Goal: Transaction & Acquisition: Purchase product/service

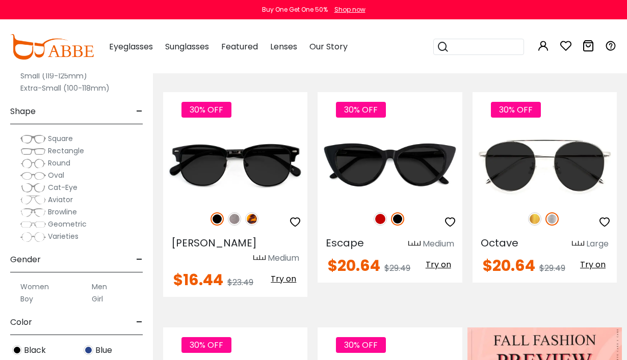
scroll to position [117, 0]
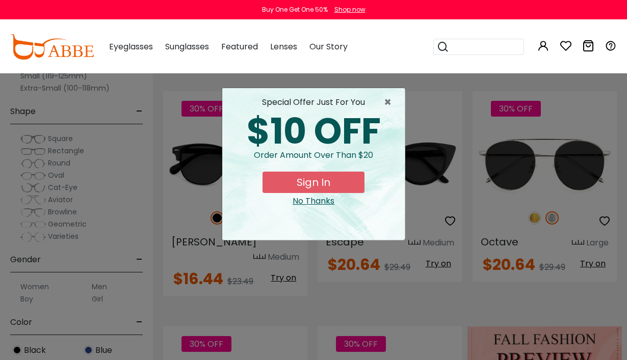
click at [388, 104] on span "×" at bounding box center [390, 102] width 13 height 12
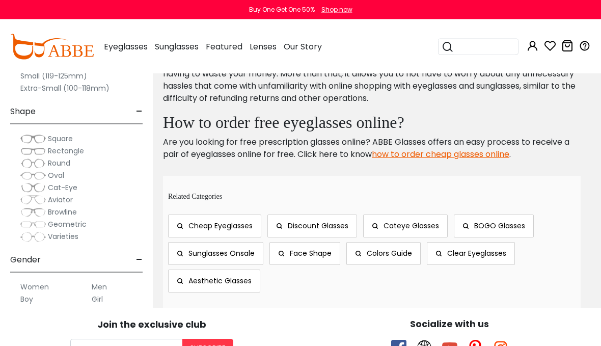
scroll to position [2736, 0]
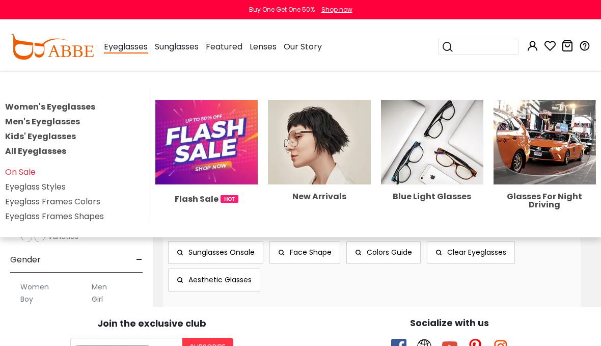
click at [306, 164] on img at bounding box center [319, 142] width 102 height 85
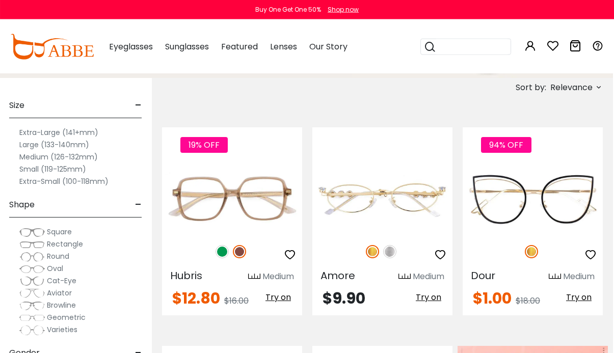
scroll to position [174, 1]
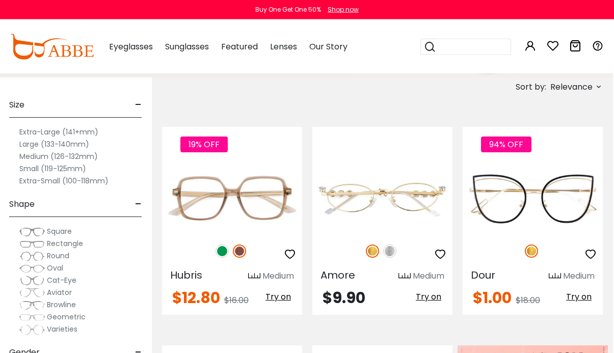
click at [228, 250] on img at bounding box center [222, 251] width 13 height 13
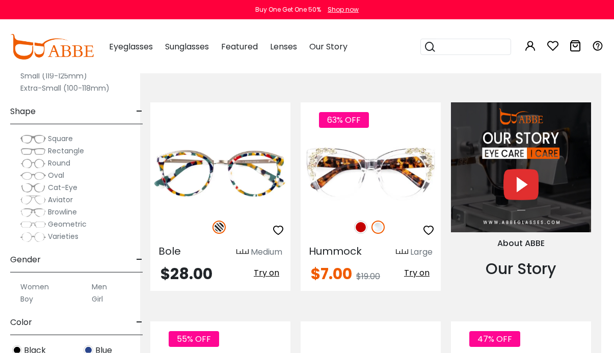
scroll to position [855, 13]
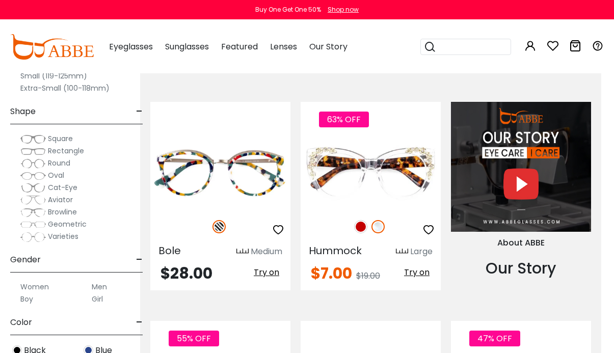
click at [360, 228] on img at bounding box center [360, 226] width 13 height 13
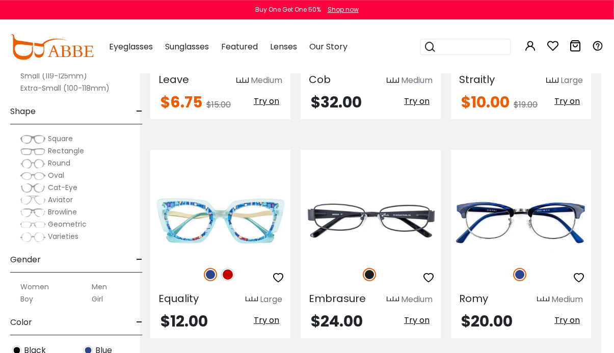
scroll to position [1245, 13]
click at [234, 276] on img at bounding box center [227, 274] width 13 height 13
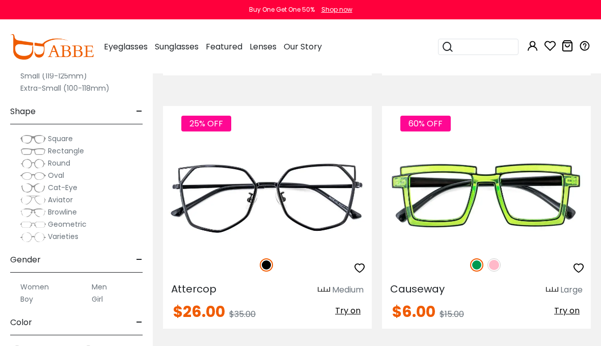
scroll to position [3855, 0]
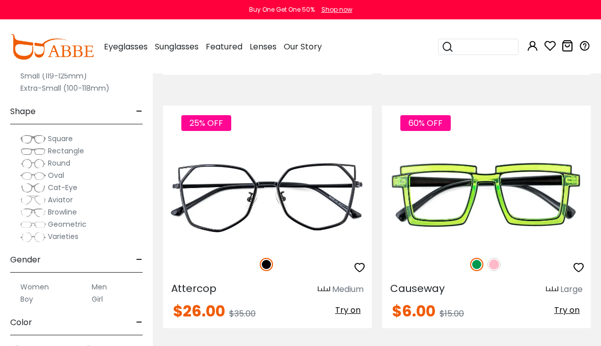
click at [500, 264] on img at bounding box center [494, 264] width 13 height 13
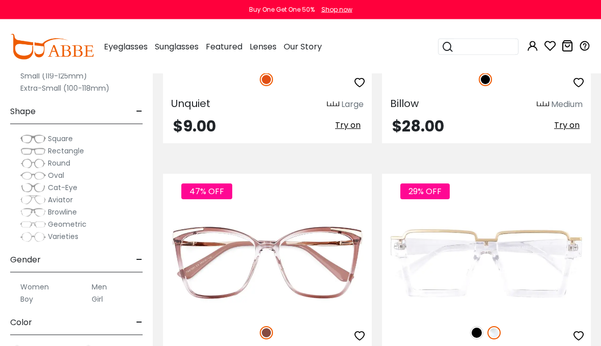
scroll to position [5314, 0]
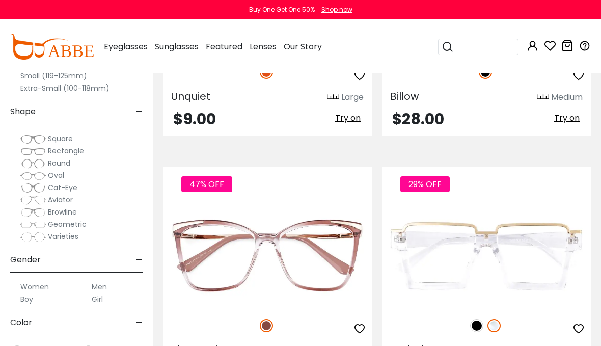
click at [478, 329] on img at bounding box center [476, 325] width 13 height 13
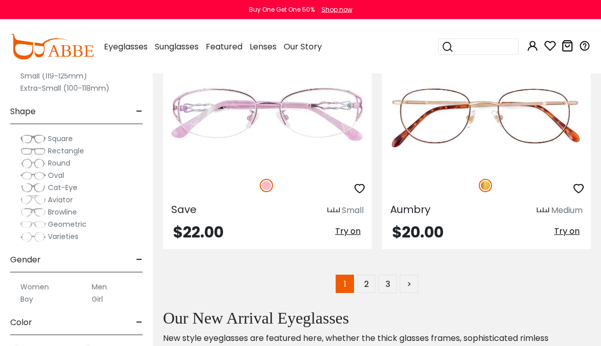
scroll to position [7733, 0]
click at [417, 286] on link ">" at bounding box center [409, 283] width 18 height 18
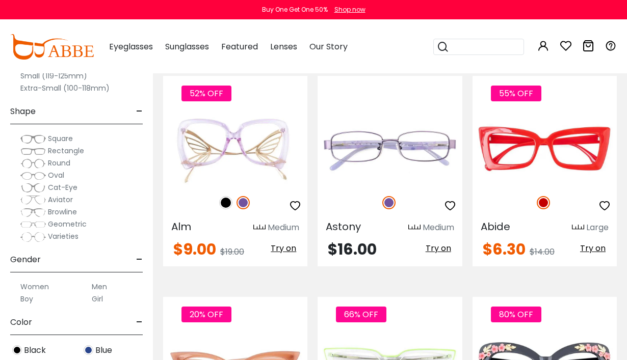
scroll to position [667, 0]
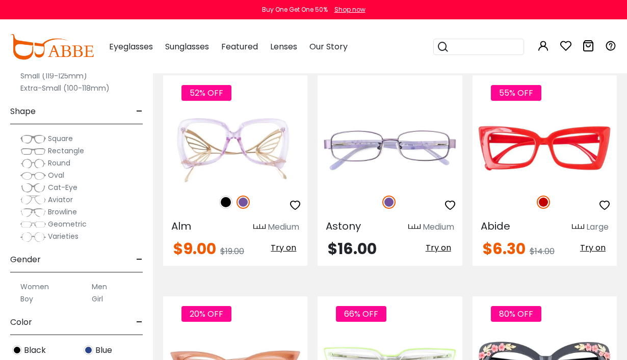
click at [0, 0] on img at bounding box center [0, 0] width 0 height 0
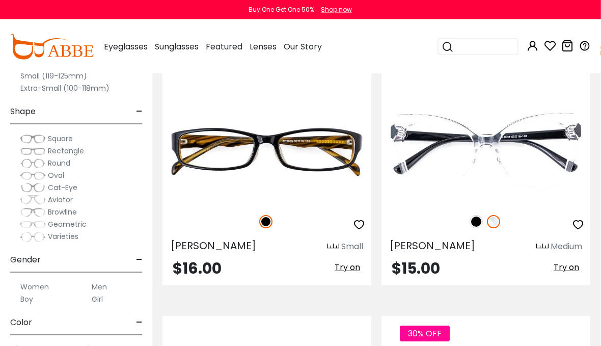
scroll to position [1846, 1]
click at [480, 225] on img at bounding box center [476, 221] width 13 height 13
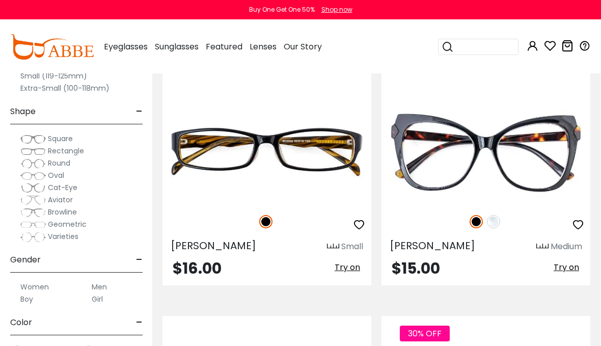
click at [0, 0] on img at bounding box center [0, 0] width 0 height 0
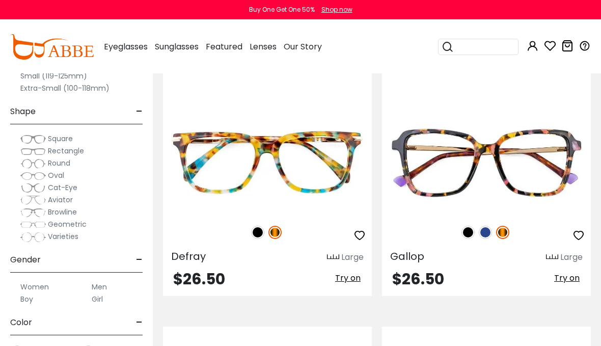
scroll to position [4626, 0]
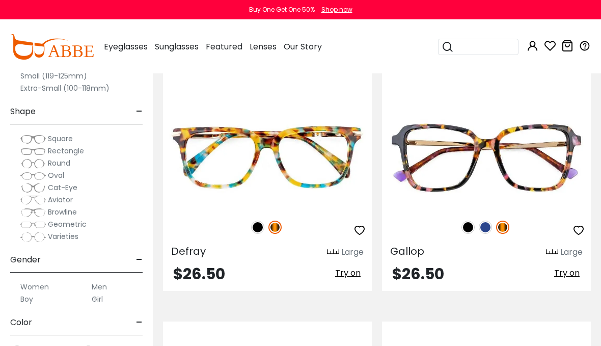
click at [489, 228] on img at bounding box center [485, 227] width 13 height 13
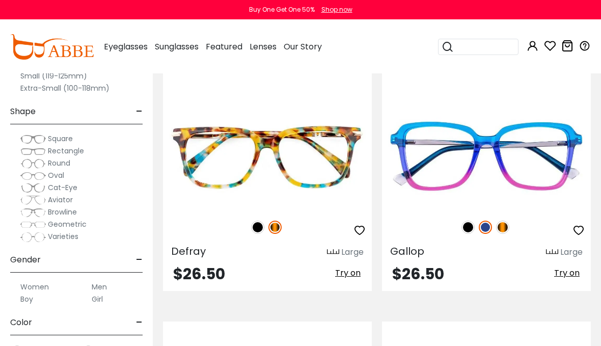
click at [470, 229] on img at bounding box center [468, 227] width 13 height 13
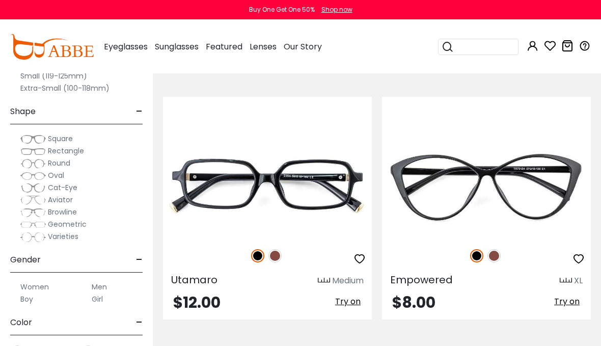
scroll to position [6624, 0]
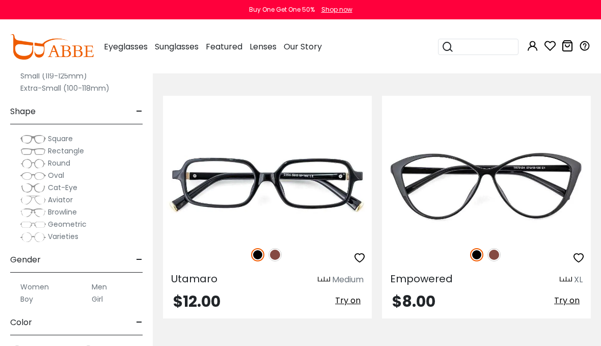
click at [497, 258] on img at bounding box center [494, 254] width 13 height 13
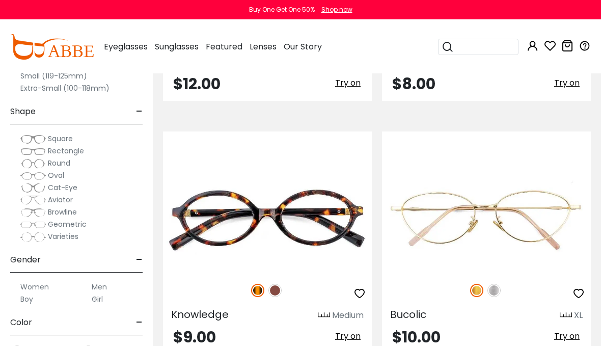
scroll to position [6842, 0]
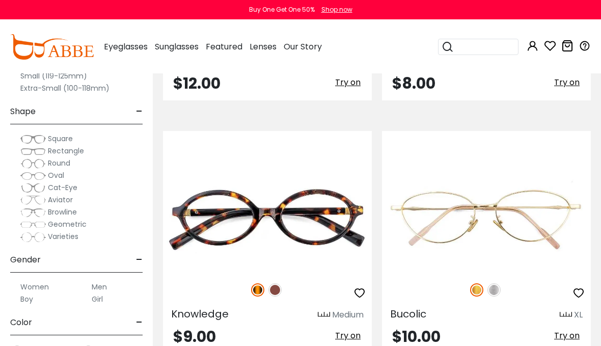
click at [275, 288] on img at bounding box center [275, 289] width 13 height 13
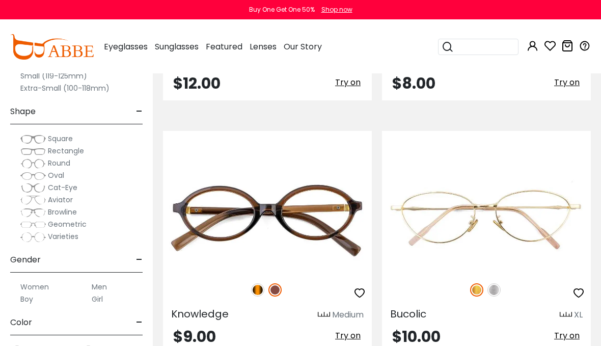
click at [257, 296] on img at bounding box center [257, 289] width 13 height 13
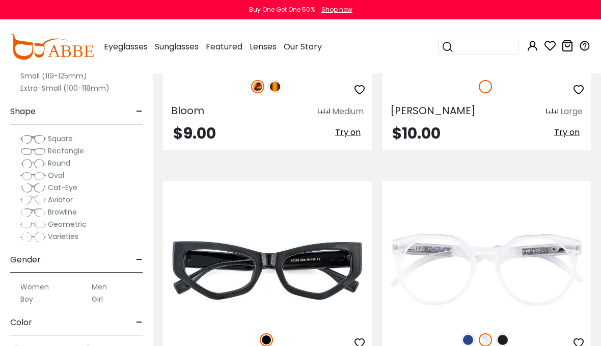
scroll to position [7555, 0]
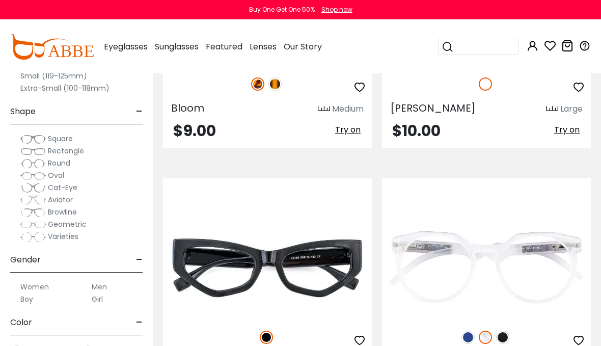
click at [464, 340] on img at bounding box center [468, 337] width 13 height 13
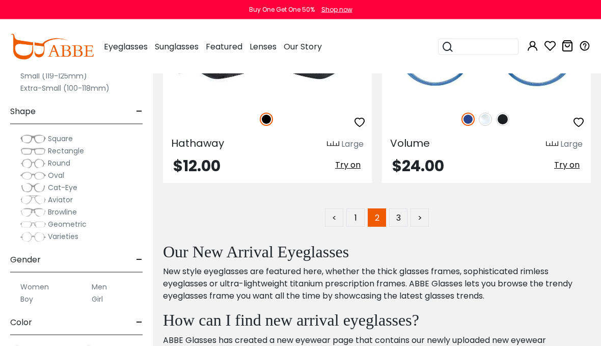
scroll to position [7773, 0]
click at [422, 224] on link ">" at bounding box center [420, 217] width 18 height 18
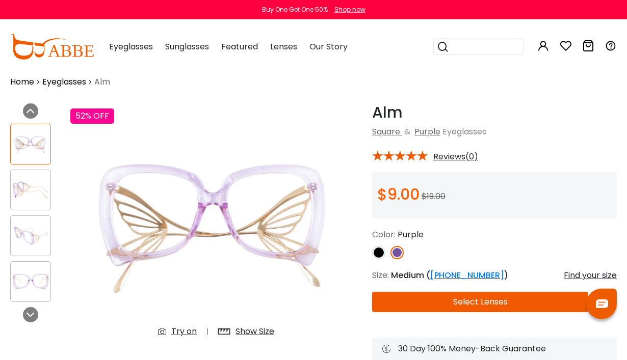
scroll to position [13, 0]
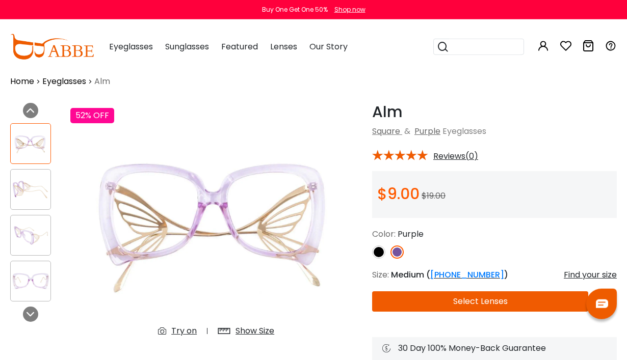
click at [35, 198] on img at bounding box center [31, 190] width 40 height 20
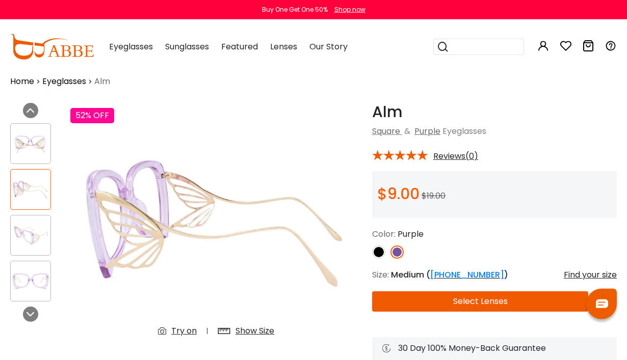
click at [36, 277] on img at bounding box center [31, 282] width 40 height 20
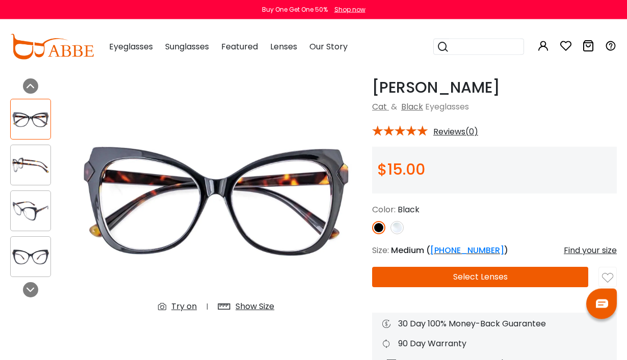
scroll to position [38, 0]
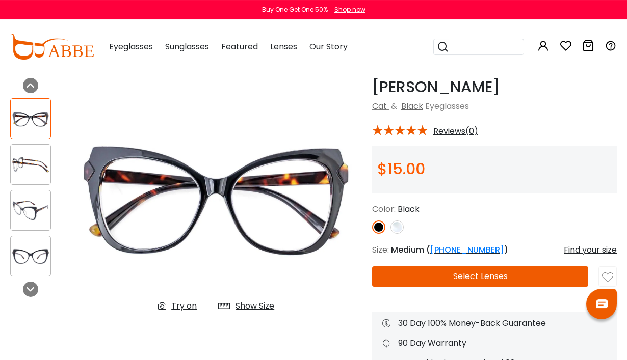
click at [400, 232] on img at bounding box center [396, 227] width 13 height 13
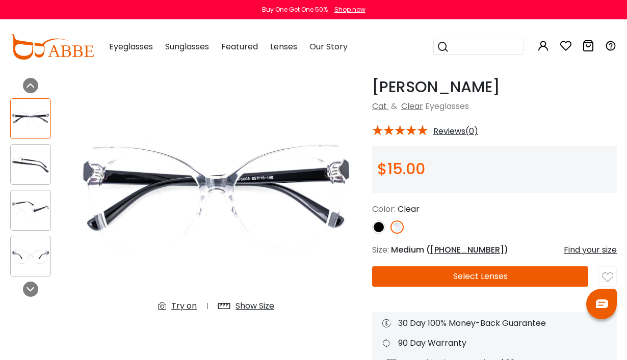
click at [381, 228] on img at bounding box center [378, 227] width 13 height 13
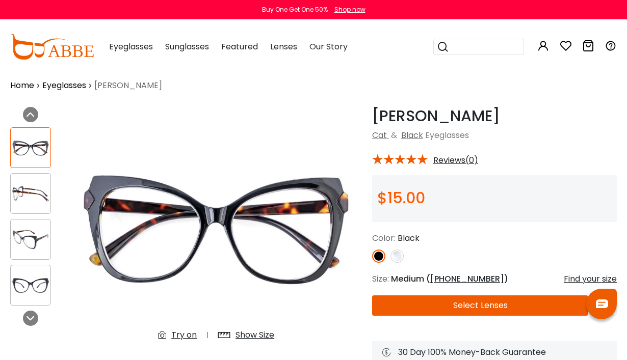
scroll to position [0, 0]
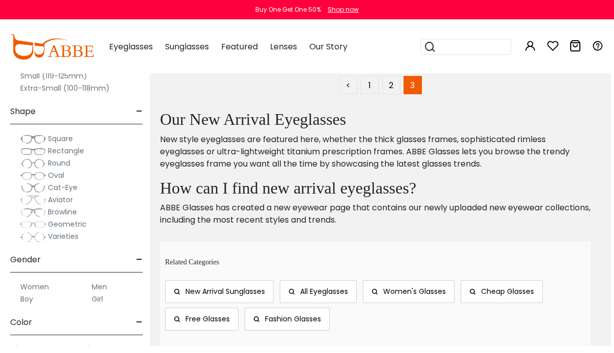
scroll to position [891, 4]
click at [415, 286] on span "Women's Glasses" at bounding box center [413, 291] width 63 height 10
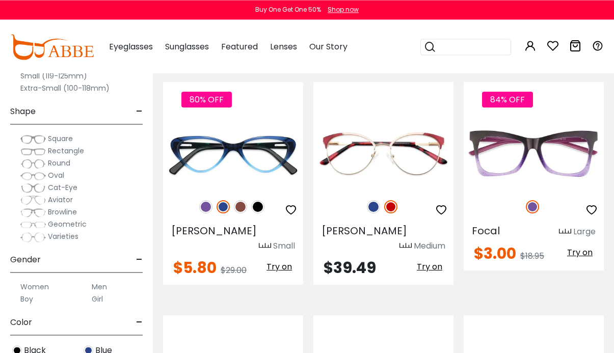
scroll to position [1779, 0]
click at [272, 196] on div "80% OFF" at bounding box center [233, 206] width 140 height 21
click at [263, 200] on img at bounding box center [257, 206] width 13 height 13
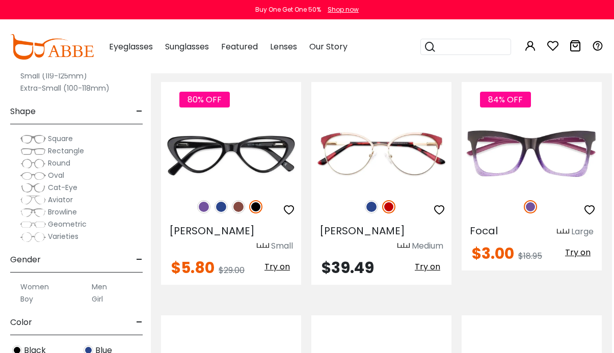
scroll to position [1779, 4]
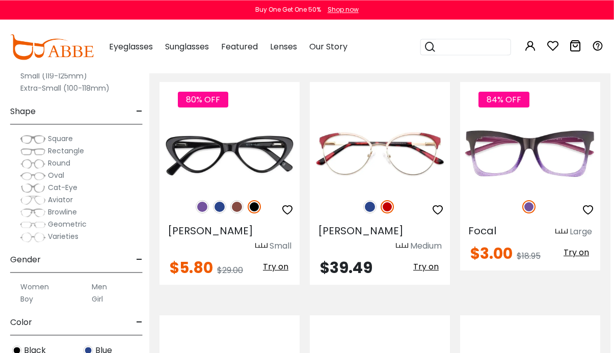
click at [0, 0] on img at bounding box center [0, 0] width 0 height 0
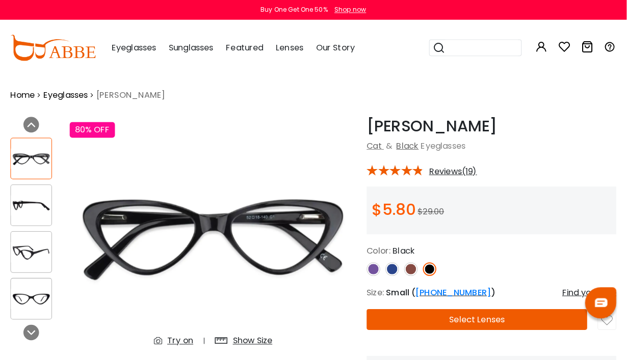
scroll to position [3, 0]
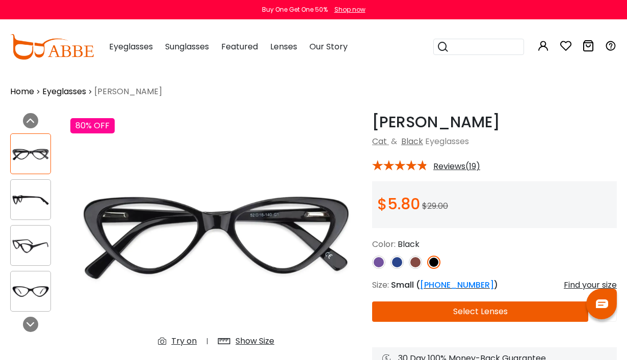
click at [181, 344] on div "Try on" at bounding box center [183, 341] width 25 height 12
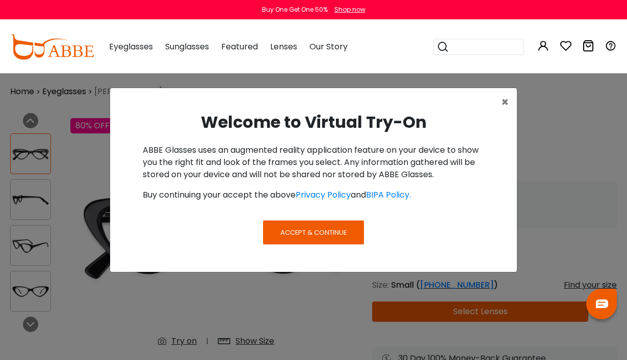
click at [320, 238] on button "Accept & Continue" at bounding box center [313, 232] width 101 height 23
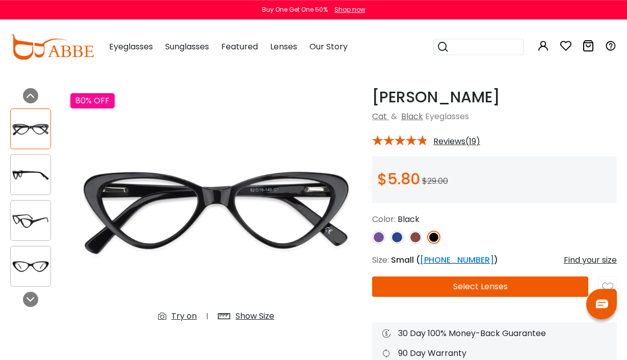
scroll to position [31, 0]
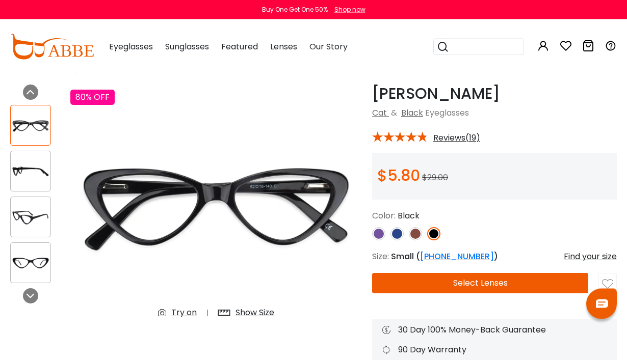
click at [171, 310] on icon at bounding box center [164, 313] width 13 height 12
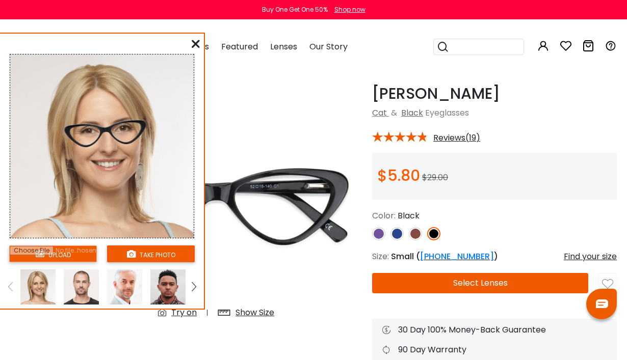
click at [40, 255] on input "file" at bounding box center [53, 254] width 88 height 17
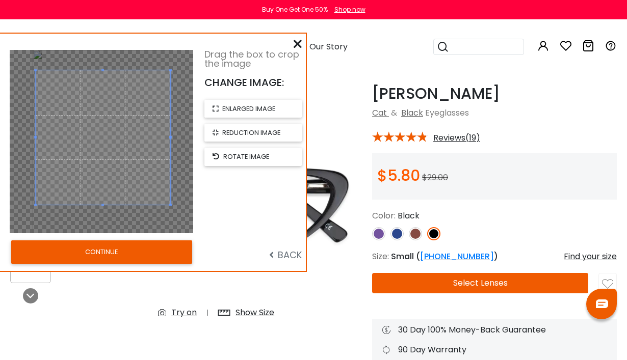
click at [108, 259] on button "CONTINUE" at bounding box center [101, 251] width 181 height 23
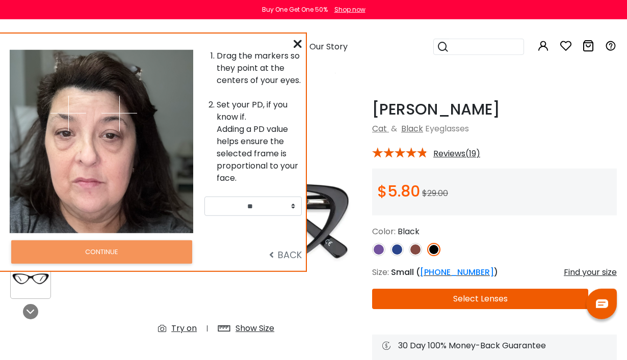
scroll to position [16, 0]
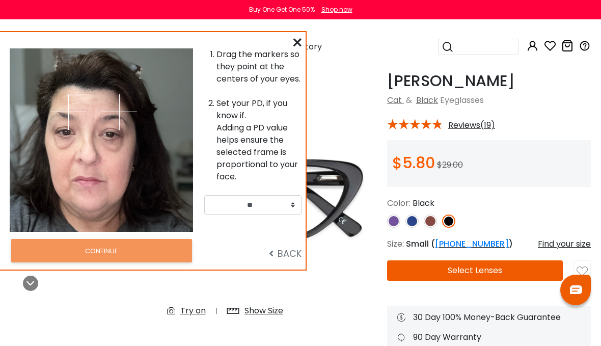
scroll to position [46, 0]
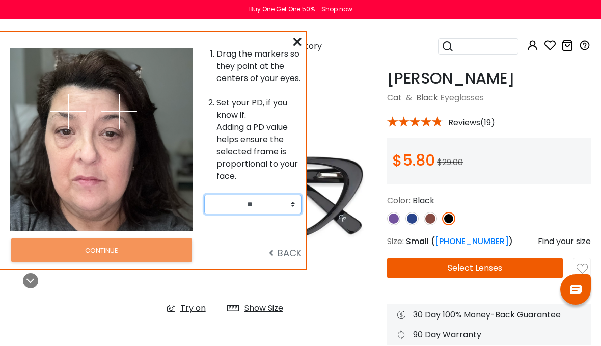
click at [275, 210] on select "** ** ** ** ** ** ** ** ** ** ** ** ** ** ** ** ** ** ** ** ** ** ** ** ** ** *…" at bounding box center [252, 204] width 97 height 19
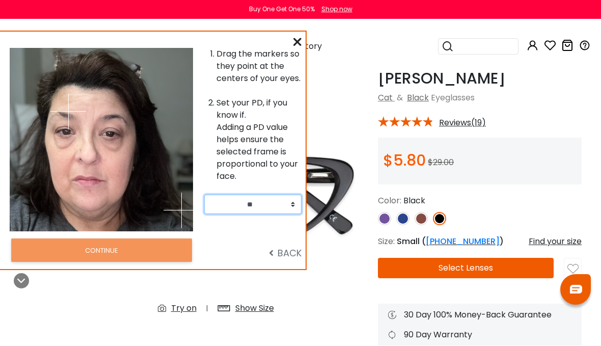
scroll to position [46, 13]
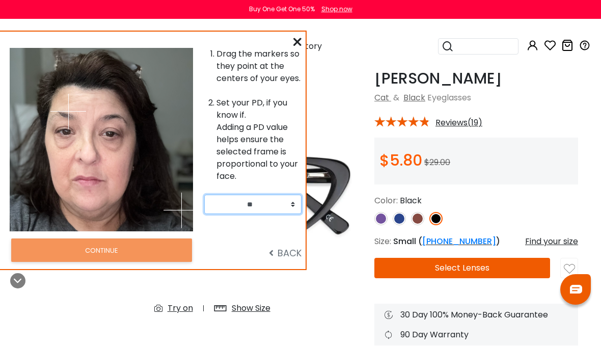
click at [303, 45] on div "Drag the markers so they point at the centers of your eyes. Set your PD, if you…" at bounding box center [153, 150] width 306 height 237
click at [295, 35] on div "Drag the markers so they point at the centers of your eyes. Set your PD, if you…" at bounding box center [153, 150] width 306 height 237
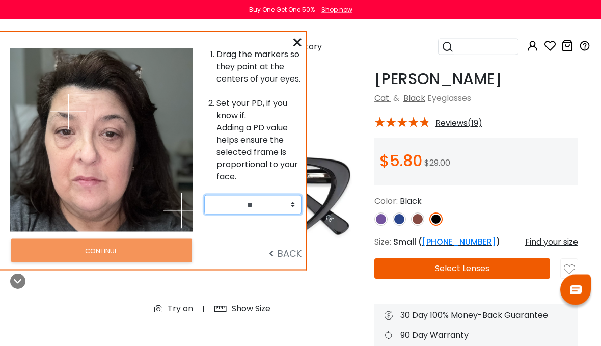
scroll to position [46, 13]
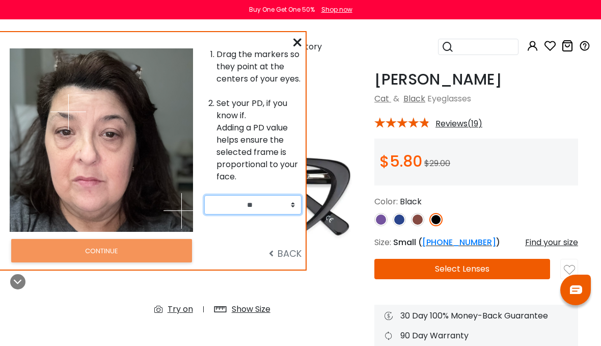
click at [304, 51] on div "Drag the markers so they point at the centers of your eyes. Set your PD, if you…" at bounding box center [255, 139] width 102 height 183
click at [302, 41] on div "Drag the markers so they point at the centers of your eyes. Set your PD, if you…" at bounding box center [153, 150] width 306 height 237
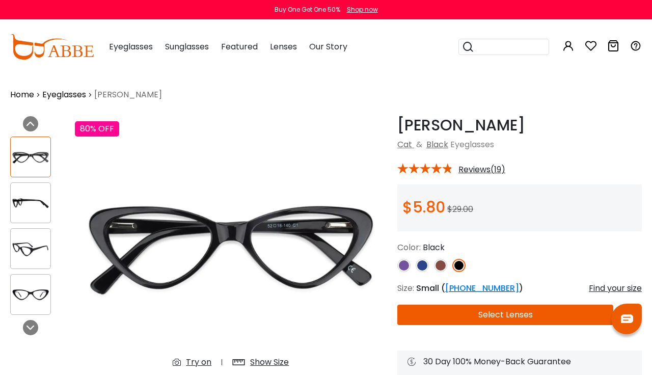
click at [196, 353] on img at bounding box center [231, 246] width 312 height 260
click at [192, 365] on div "Try on" at bounding box center [198, 362] width 25 height 12
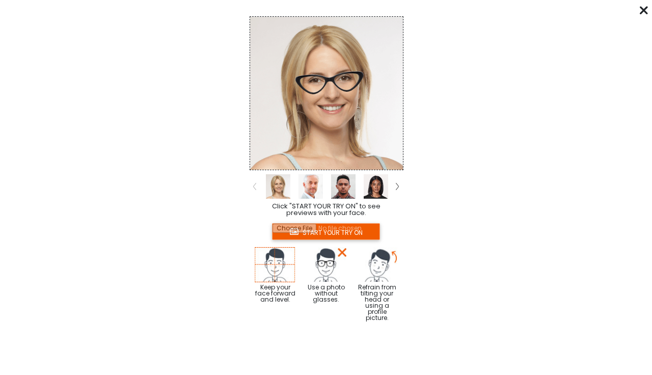
click at [358, 235] on input "file" at bounding box center [326, 231] width 108 height 17
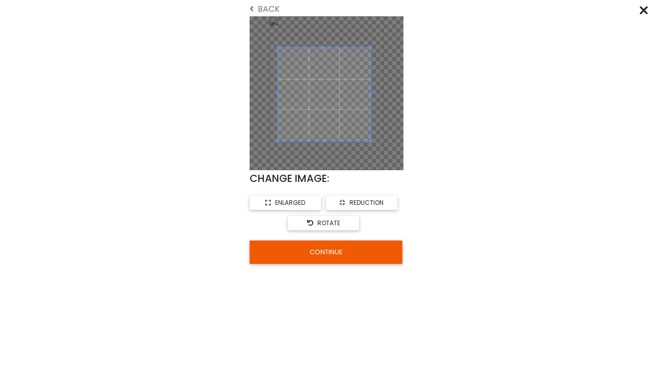
click at [332, 258] on button "CONTINUE" at bounding box center [326, 251] width 153 height 23
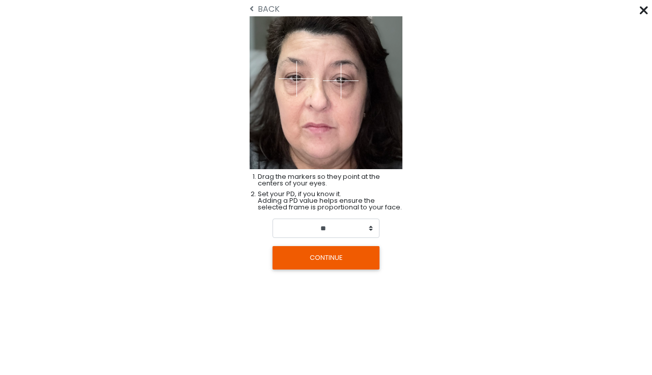
click at [339, 262] on button "CONTINUE" at bounding box center [326, 257] width 107 height 23
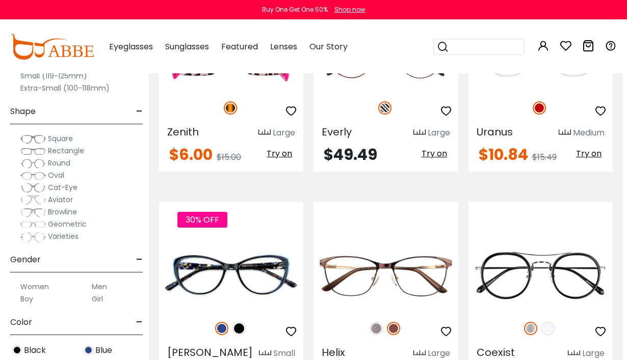
scroll to position [3265, 4]
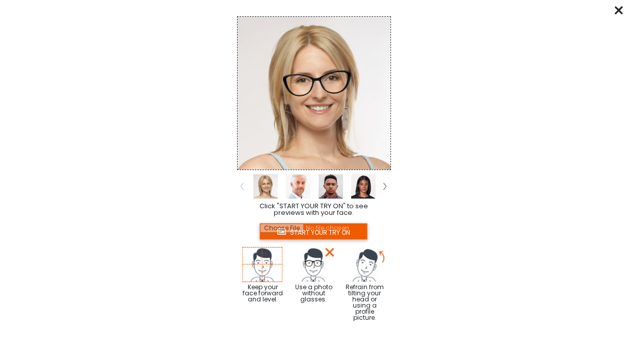
click at [325, 235] on input "file" at bounding box center [313, 231] width 108 height 17
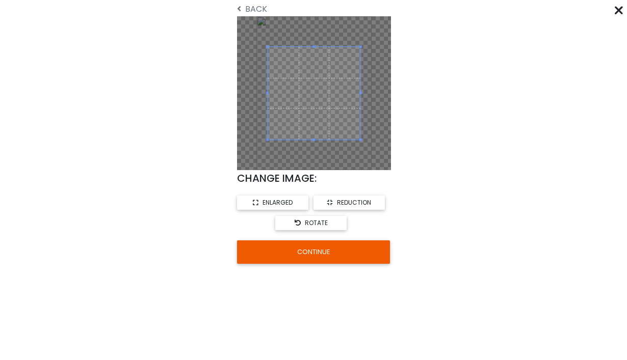
click at [361, 202] on span "reduction" at bounding box center [354, 202] width 34 height 9
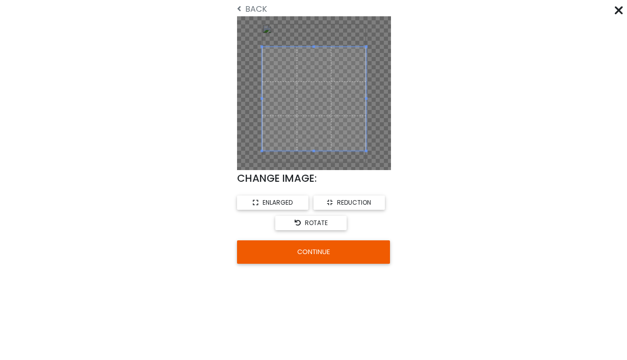
click at [368, 204] on span "reduction" at bounding box center [354, 202] width 34 height 9
click at [352, 250] on button "CONTINUE" at bounding box center [313, 251] width 153 height 23
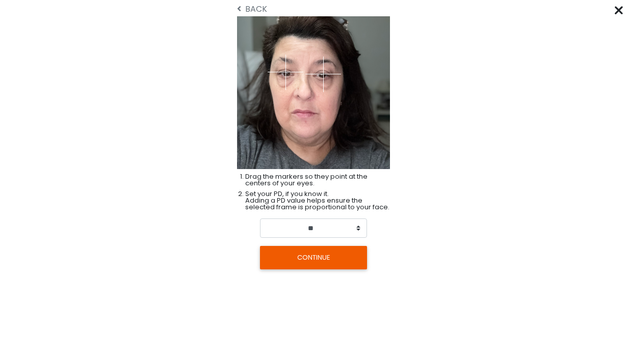
click at [339, 255] on button "CONTINUE" at bounding box center [313, 257] width 107 height 23
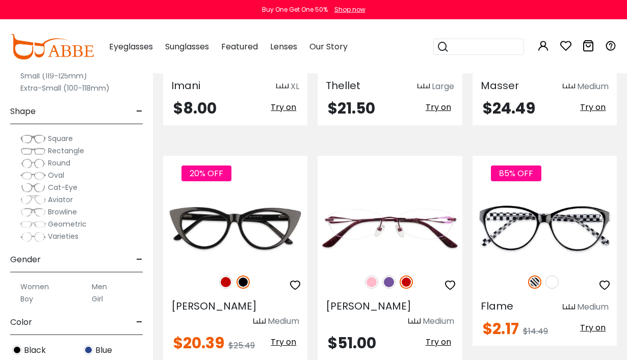
scroll to position [368, 0]
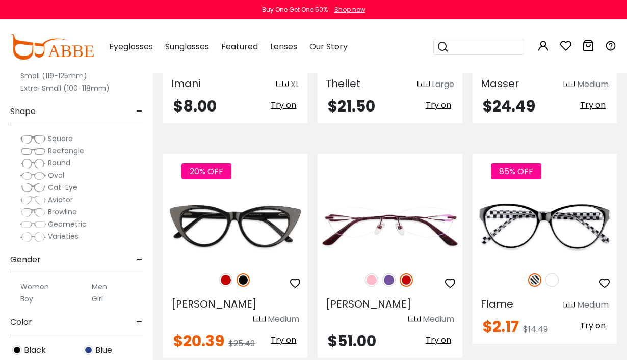
click at [557, 279] on img at bounding box center [551, 280] width 13 height 13
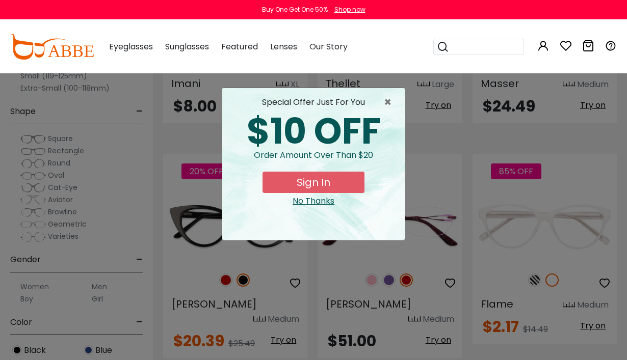
click at [392, 104] on span "×" at bounding box center [390, 102] width 13 height 12
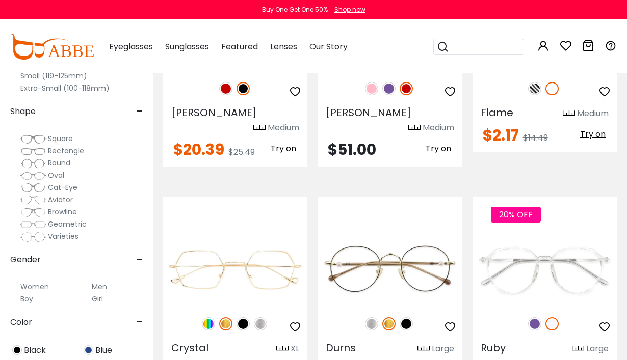
scroll to position [560, 0]
click at [536, 317] on img at bounding box center [534, 323] width 13 height 13
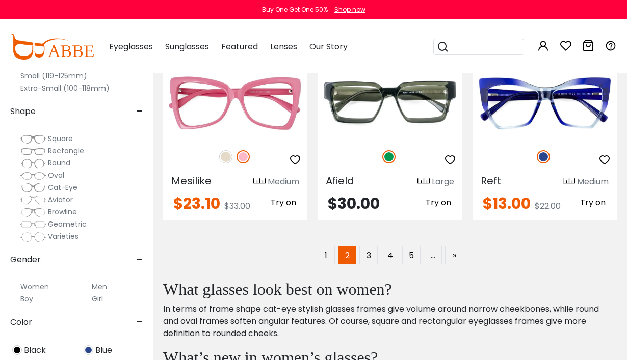
scroll to position [2289, 0]
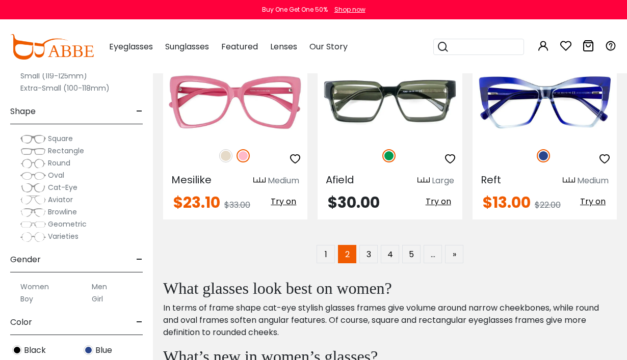
click at [372, 245] on link "3" at bounding box center [368, 254] width 18 height 18
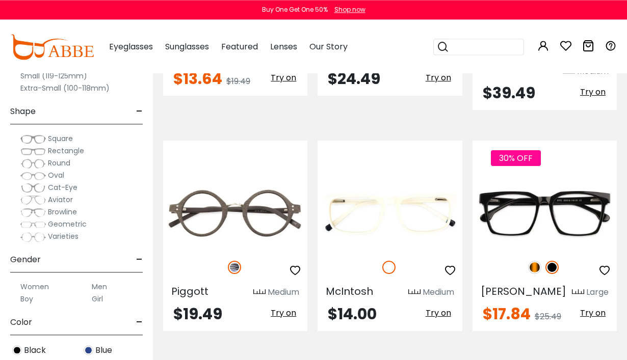
scroll to position [1308, 0]
click at [289, 307] on span "Try on" at bounding box center [283, 313] width 25 height 12
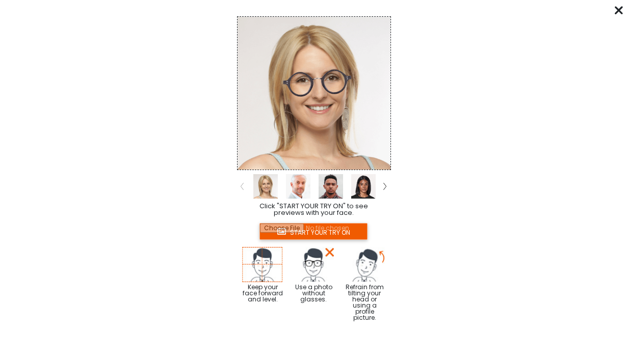
click at [332, 237] on input "file" at bounding box center [313, 231] width 108 height 17
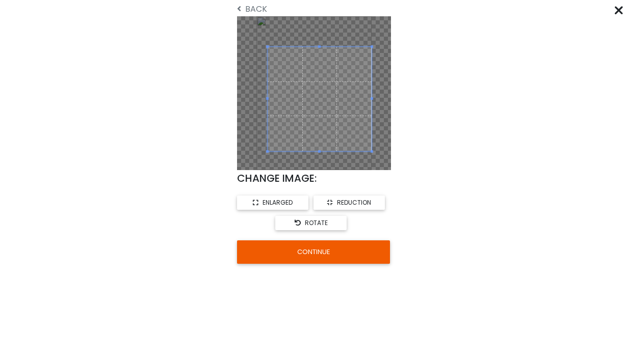
click at [366, 202] on span "reduction" at bounding box center [354, 202] width 34 height 9
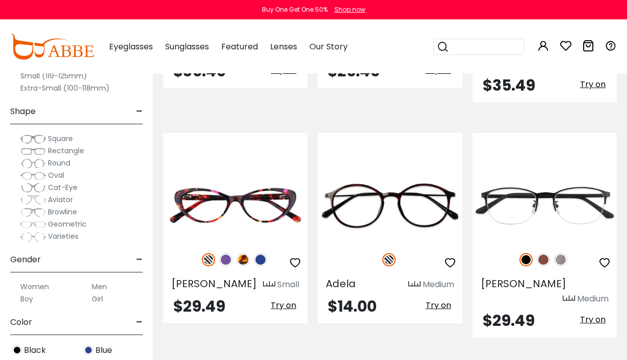
scroll to position [2243, 0]
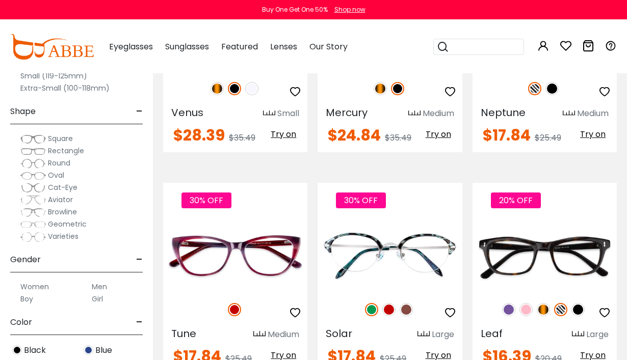
scroll to position [2207, 0]
